Goal: Transaction & Acquisition: Obtain resource

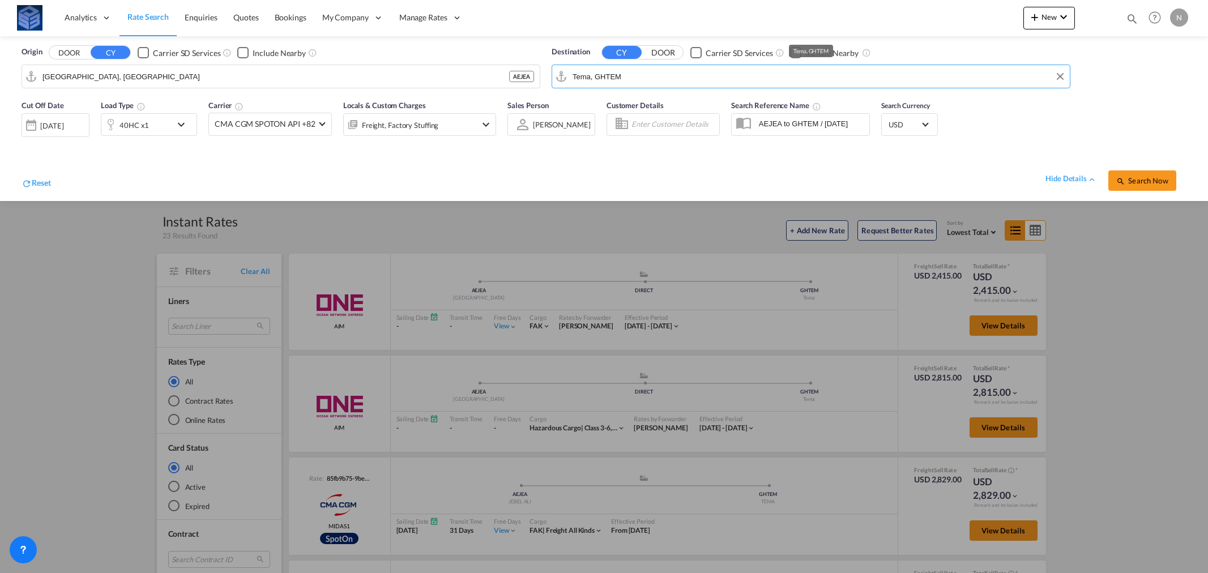
click at [607, 78] on input "Tema, GHTEM" at bounding box center [819, 76] width 492 height 17
click at [595, 104] on div "Hodei dah Yemen YEHOD" at bounding box center [659, 108] width 215 height 34
type input "Hodeidah, YEHOD"
click at [1148, 174] on button "Search Now" at bounding box center [1143, 181] width 68 height 20
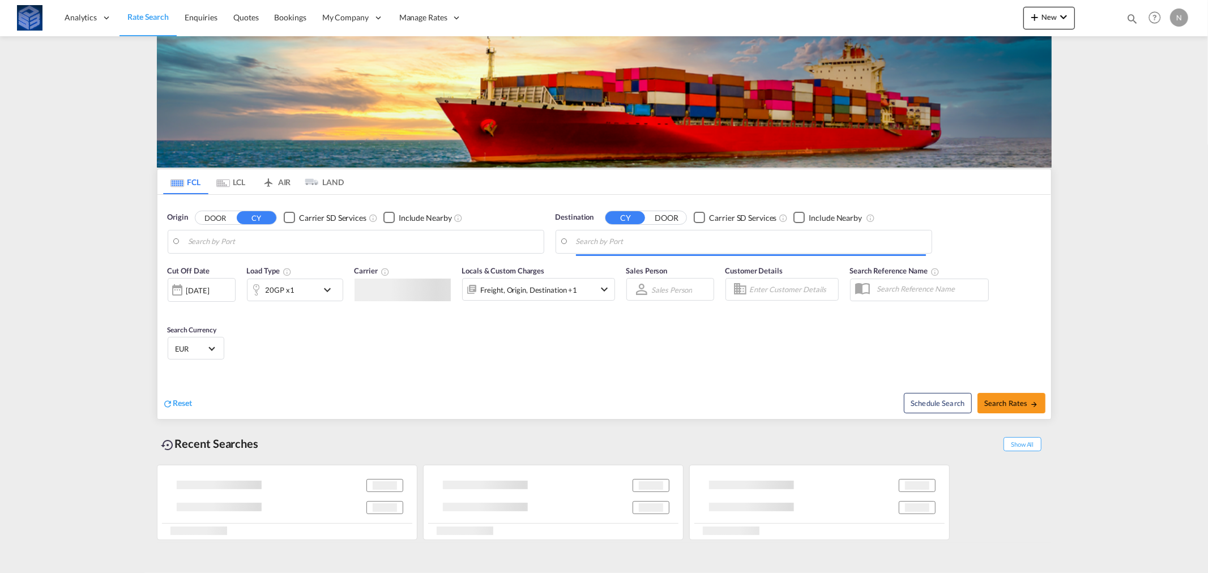
type input "[GEOGRAPHIC_DATA], [GEOGRAPHIC_DATA]"
type input "Hodeidah, YEHOD"
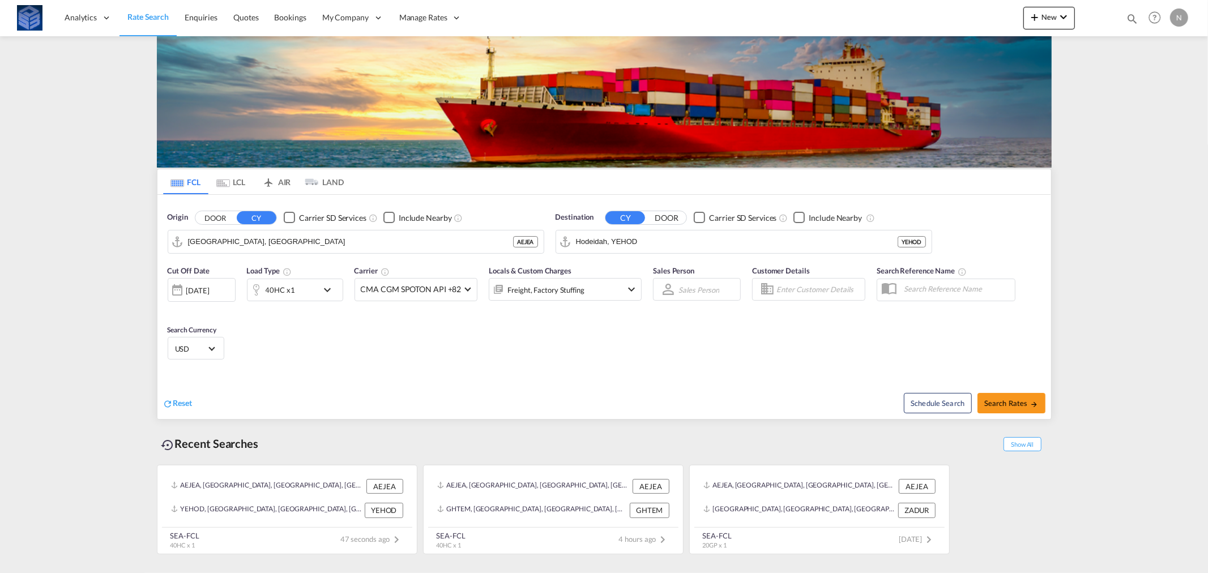
click at [310, 289] on div "40HC x1" at bounding box center [283, 290] width 70 height 23
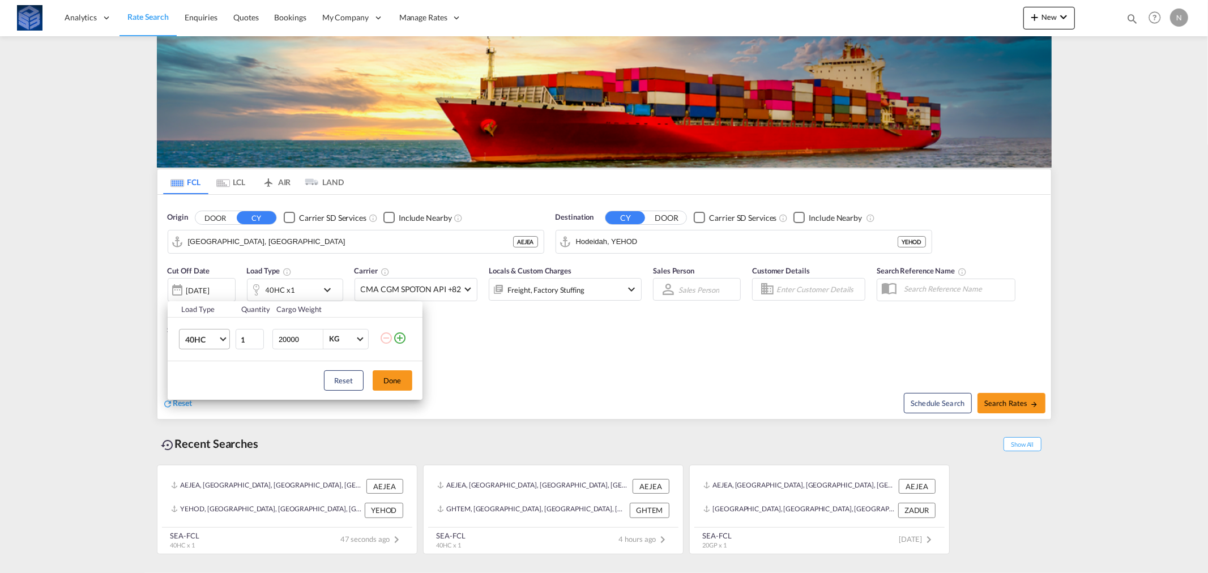
click at [200, 338] on span "40HC" at bounding box center [201, 339] width 33 height 11
click at [196, 288] on div "20GP" at bounding box center [195, 285] width 20 height 11
click at [399, 382] on button "Done" at bounding box center [393, 380] width 40 height 20
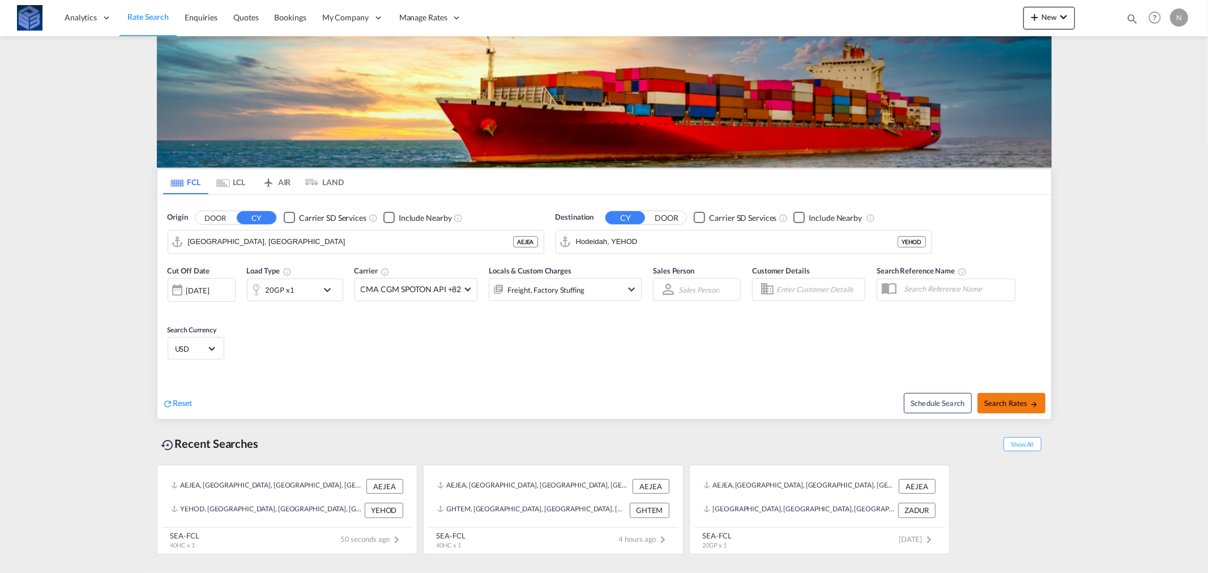
click at [999, 398] on button "Search Rates" at bounding box center [1012, 403] width 68 height 20
type input "AEJEA to YEHOD / [DATE]"
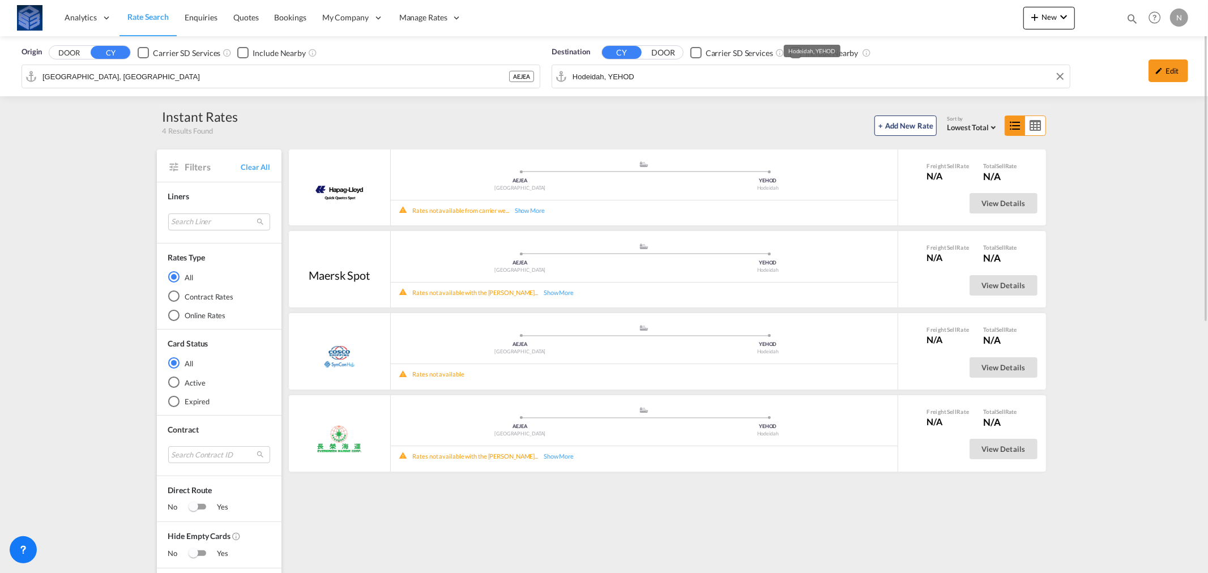
click at [653, 78] on input "Hodeidah, YEHOD" at bounding box center [819, 76] width 492 height 17
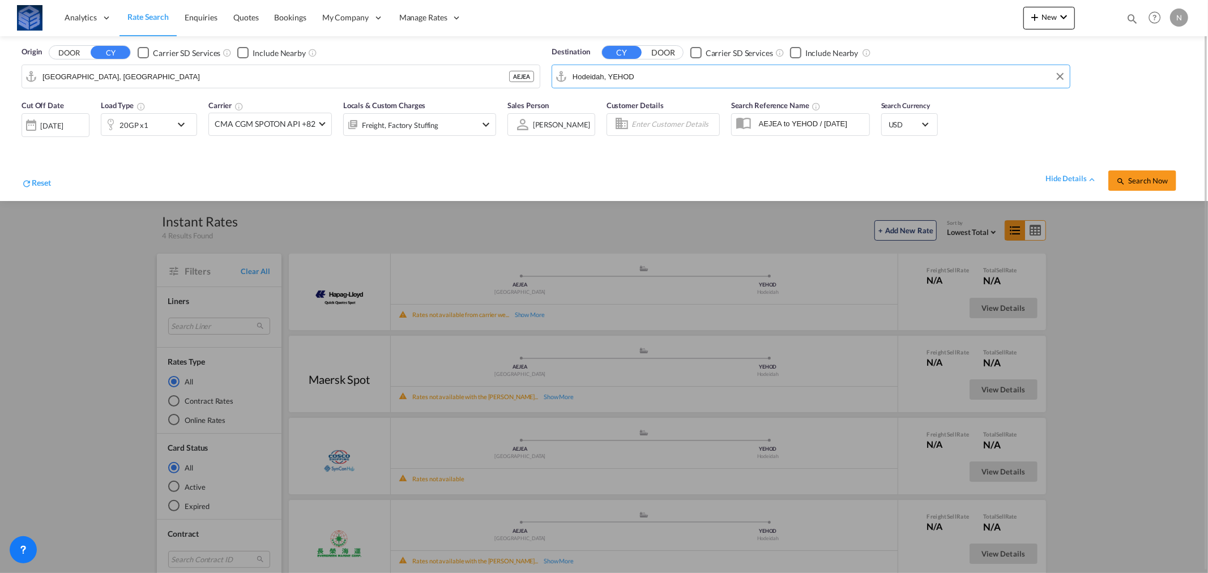
click at [63, 240] on div at bounding box center [604, 286] width 1208 height 573
